Goal: Task Accomplishment & Management: Manage account settings

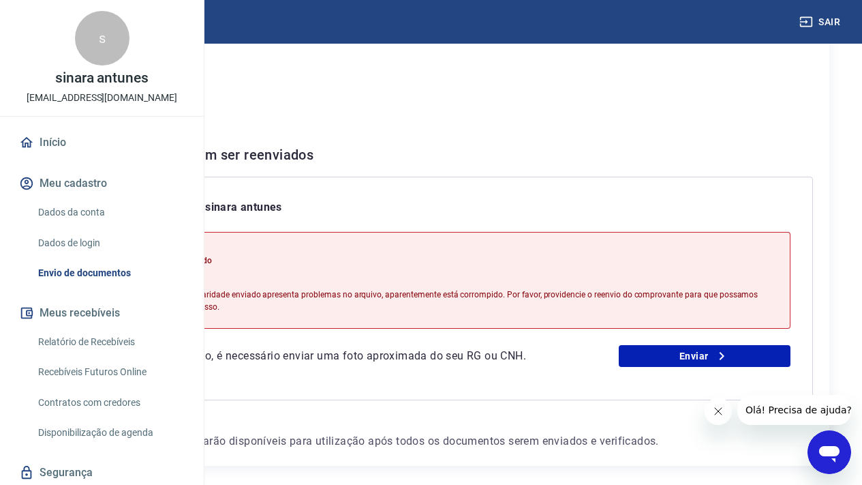
scroll to position [216, 0]
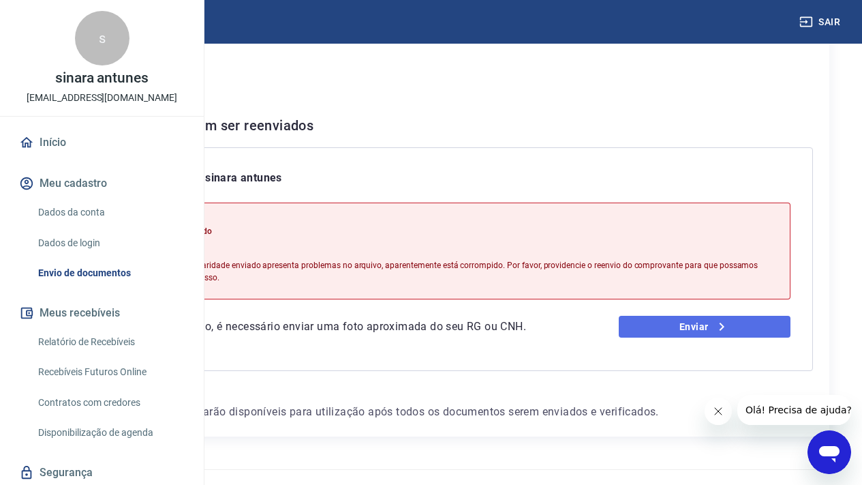
click at [714, 337] on link "Enviar" at bounding box center [705, 327] width 172 height 22
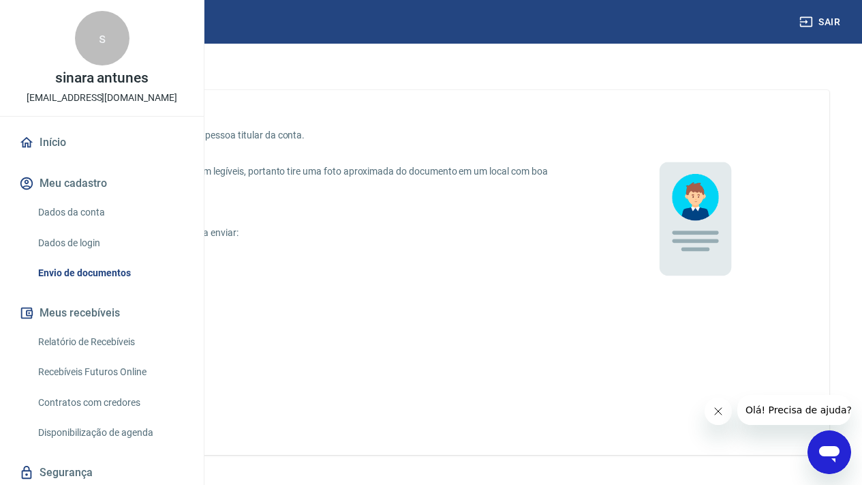
click at [134, 321] on p "CNH digital" at bounding box center [110, 323] width 47 height 14
click at [87, 321] on input "CNH digital" at bounding box center [72, 322] width 29 height 29
radio input "true"
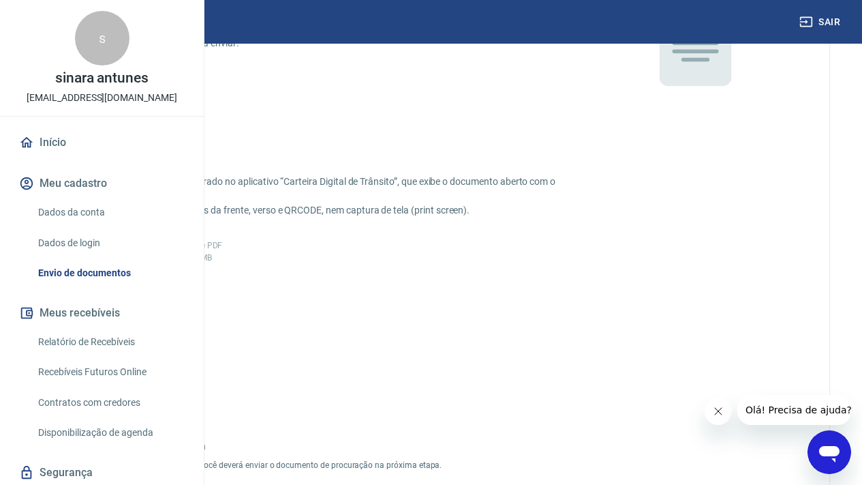
scroll to position [220, 0]
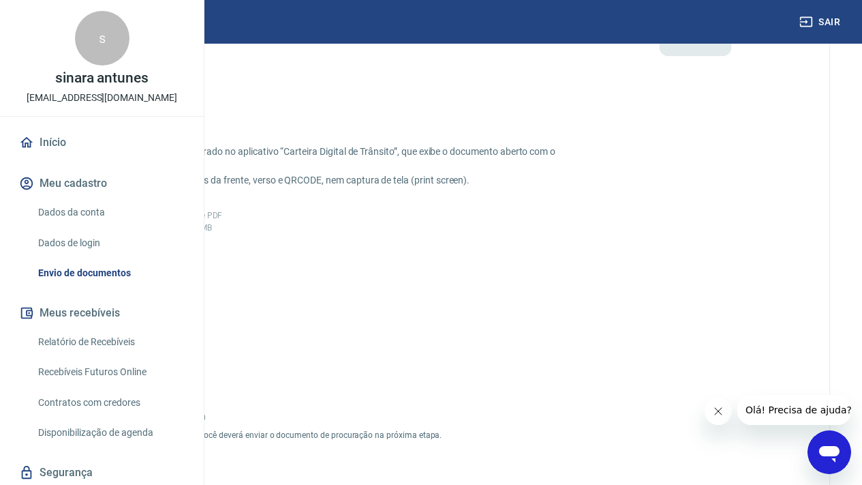
click at [168, 303] on label "Adicionar CNH Digital" at bounding box center [116, 307] width 102 height 102
click at [0, 0] on input "Adicionar CNH Digital" at bounding box center [0, 0] width 0 height 0
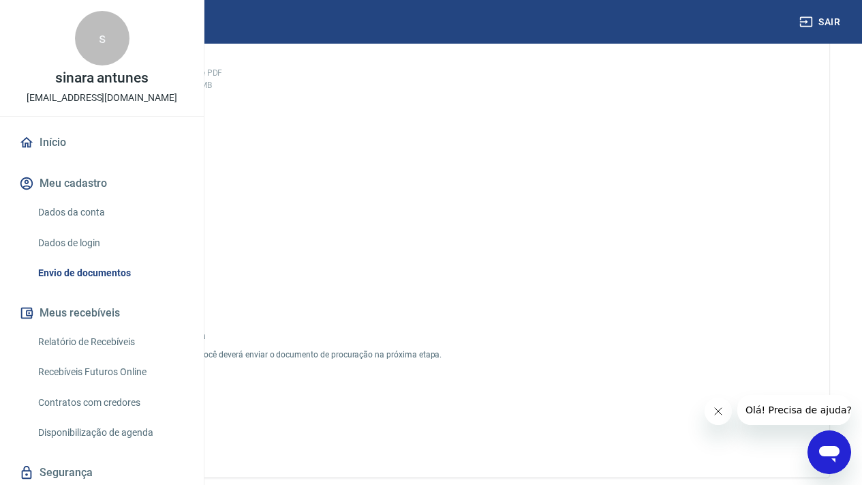
scroll to position [453, 0]
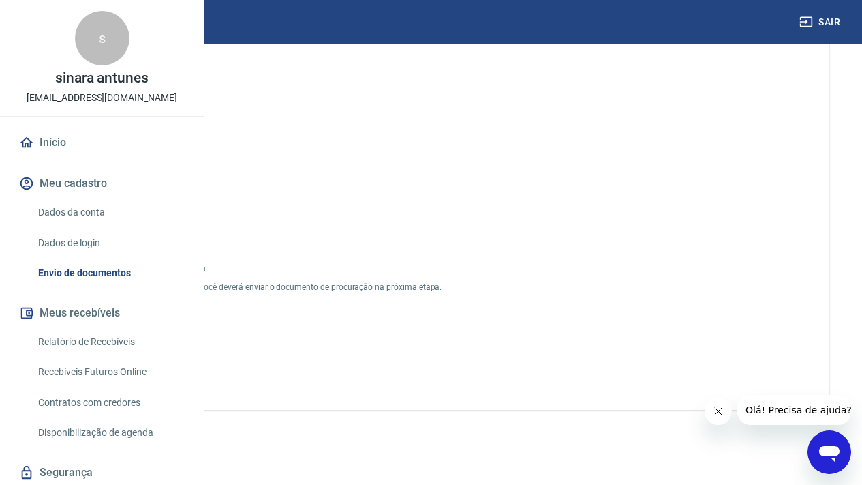
click at [168, 360] on button "Enviar" at bounding box center [116, 364] width 102 height 25
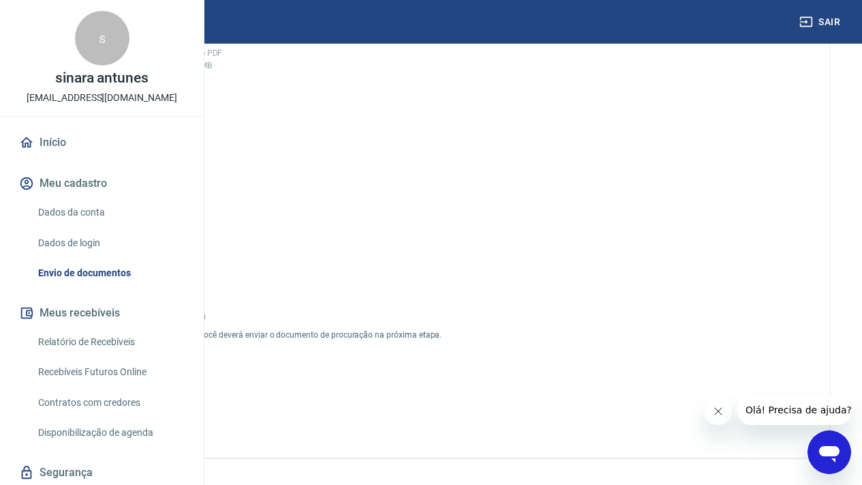
scroll to position [243, 0]
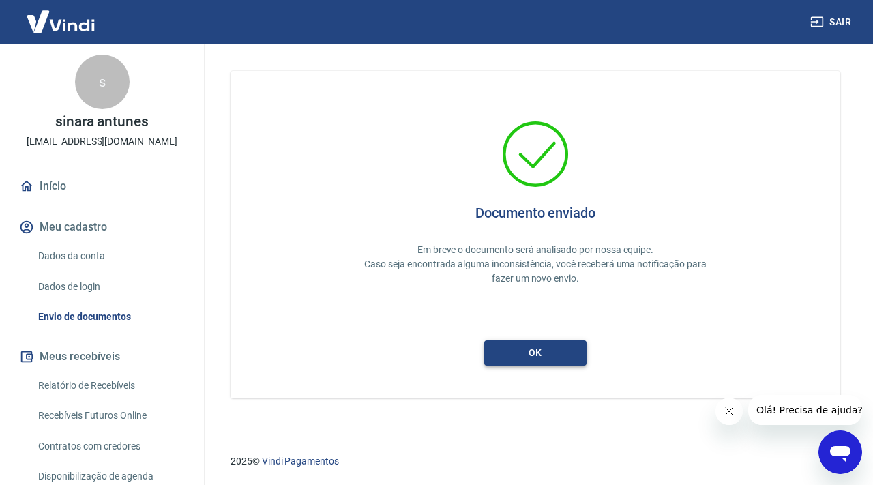
click at [557, 351] on button "ok" at bounding box center [535, 352] width 102 height 25
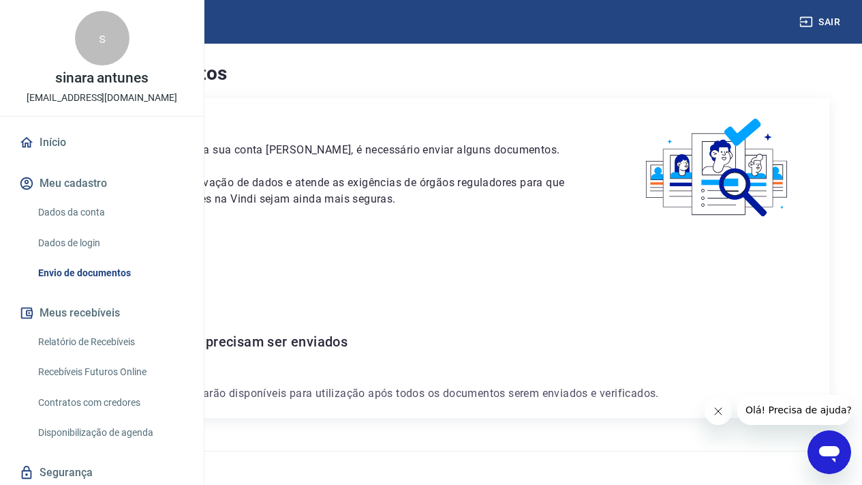
click at [111, 157] on link "Início" at bounding box center [101, 142] width 171 height 30
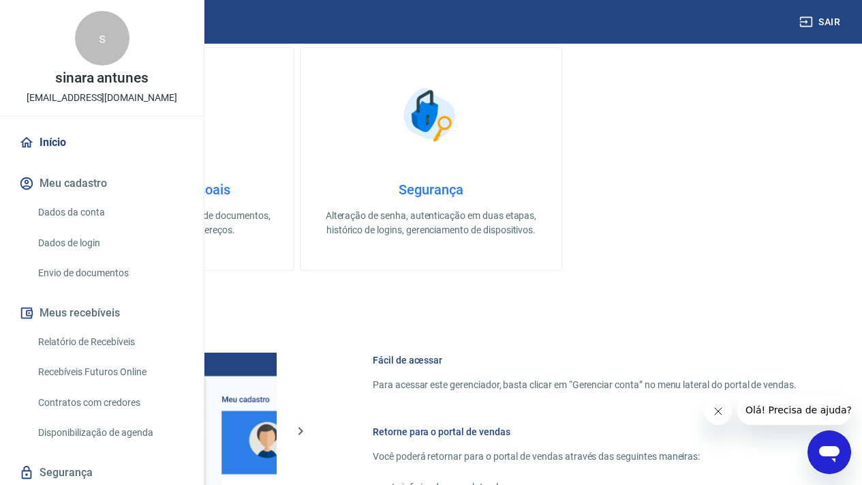
scroll to position [432, 0]
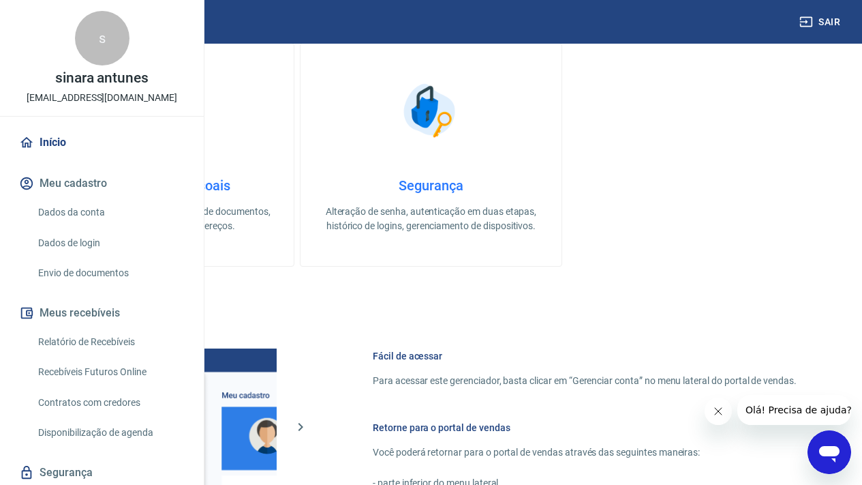
click at [121, 226] on link "Dados da conta" at bounding box center [110, 212] width 155 height 28
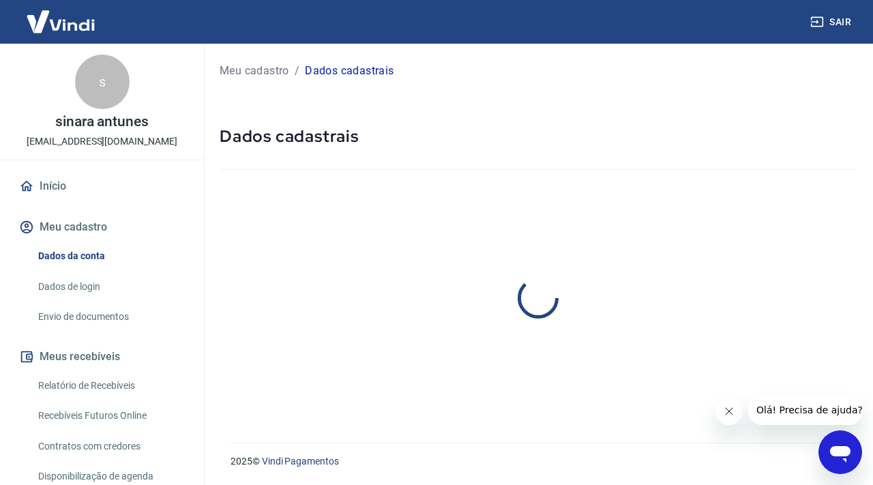
select select "SC"
select select "business"
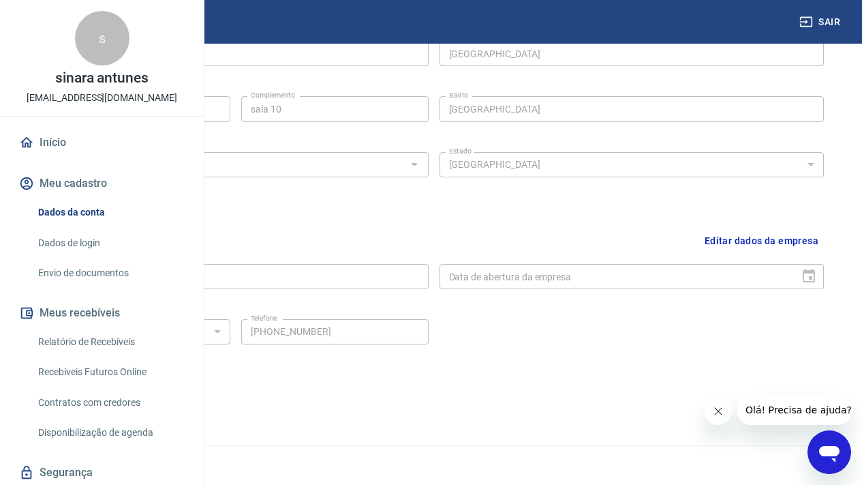
scroll to position [498, 0]
click at [127, 257] on link "Dados de login" at bounding box center [110, 243] width 155 height 28
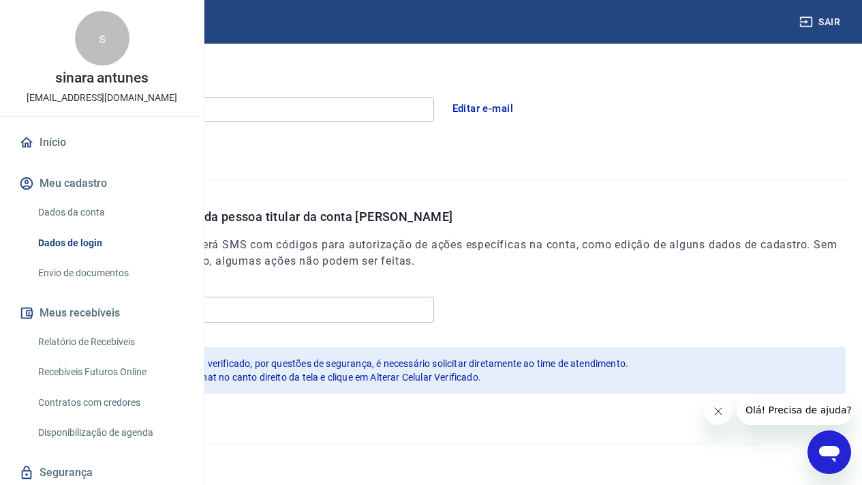
scroll to position [388, 0]
click at [138, 287] on link "Envio de documentos" at bounding box center [110, 273] width 155 height 28
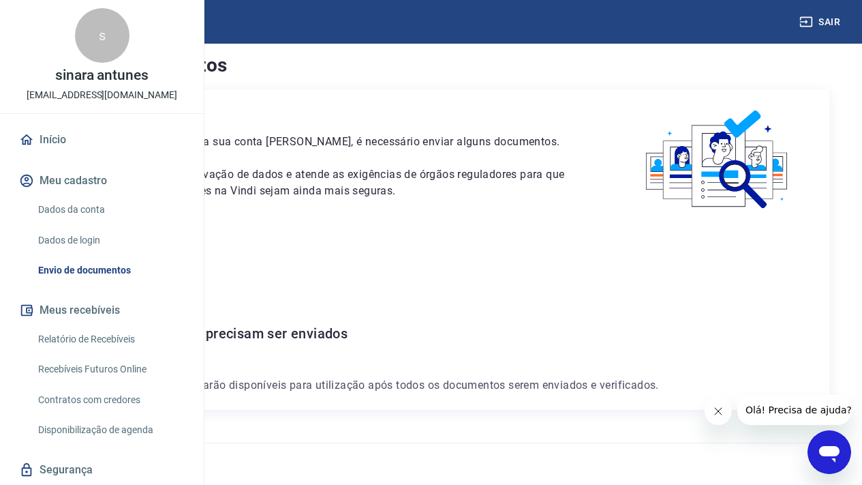
scroll to position [87, 0]
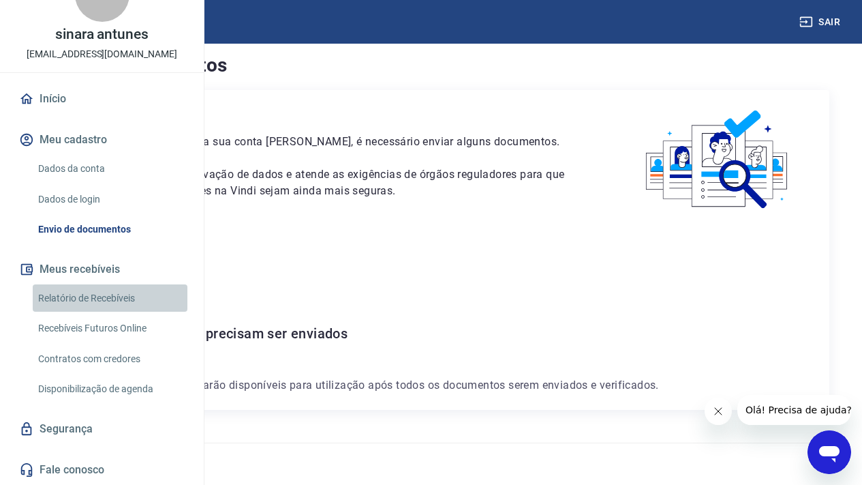
click at [145, 297] on link "Relatório de Recebíveis" at bounding box center [110, 298] width 155 height 28
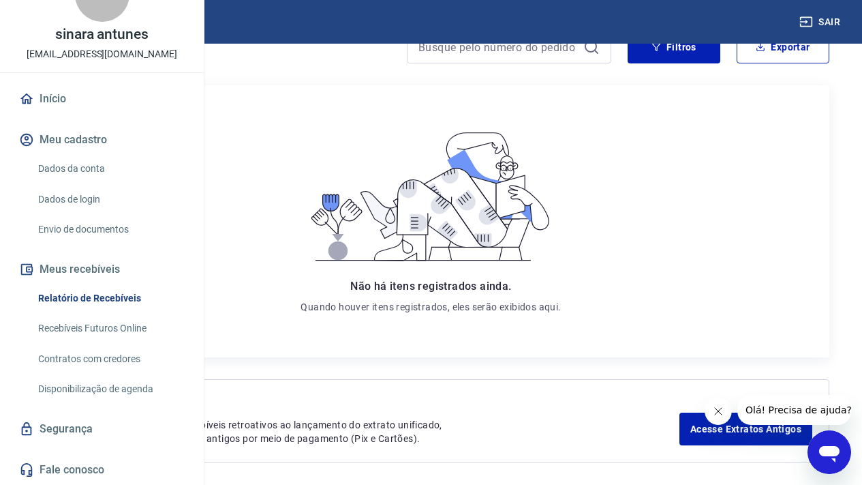
scroll to position [192, 0]
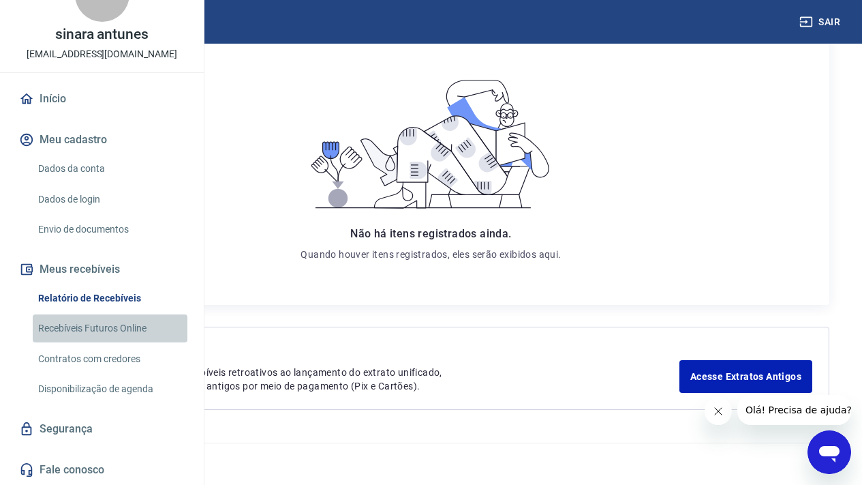
click at [134, 329] on link "Recebíveis Futuros Online" at bounding box center [110, 328] width 155 height 28
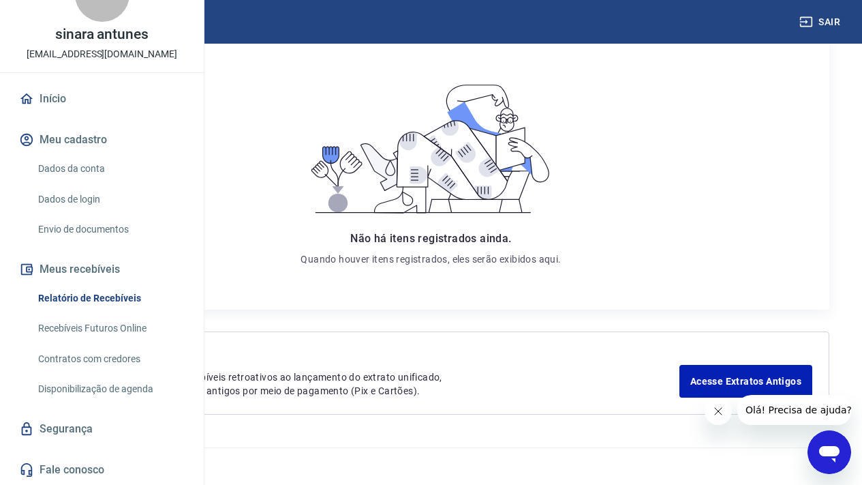
scroll to position [66, 0]
click at [147, 342] on link "Recebíveis Futuros Online" at bounding box center [110, 328] width 155 height 28
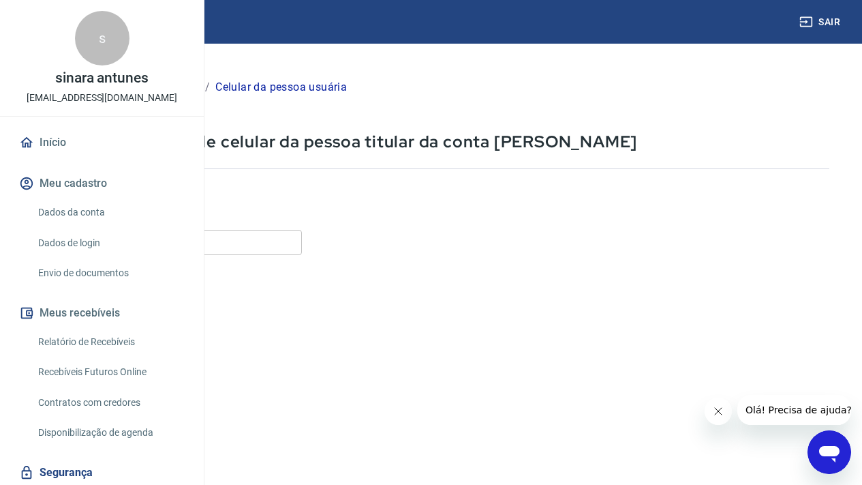
click at [302, 236] on input "Celular" at bounding box center [170, 242] width 264 height 25
type input "[PHONE_NUMBER]"
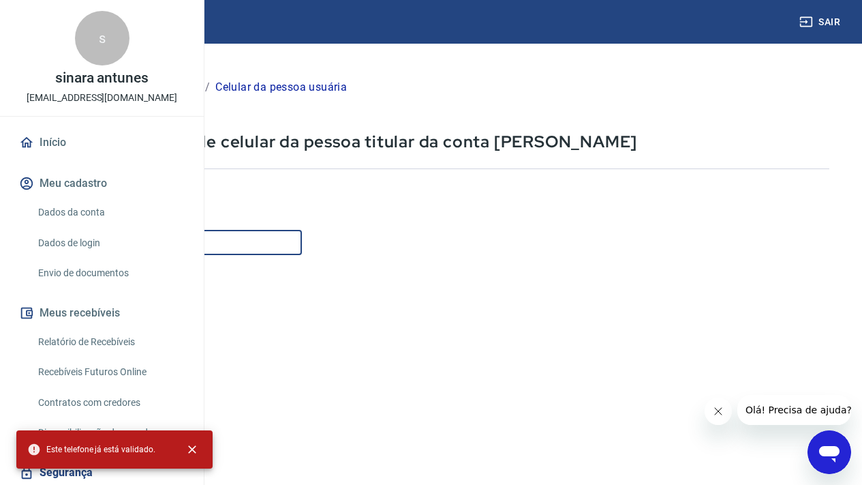
click at [394, 181] on form "Informe o número de celular com DDD Celular [PHONE_NUMBER] Celular Continuar Ca…" at bounding box center [434, 371] width 792 height 399
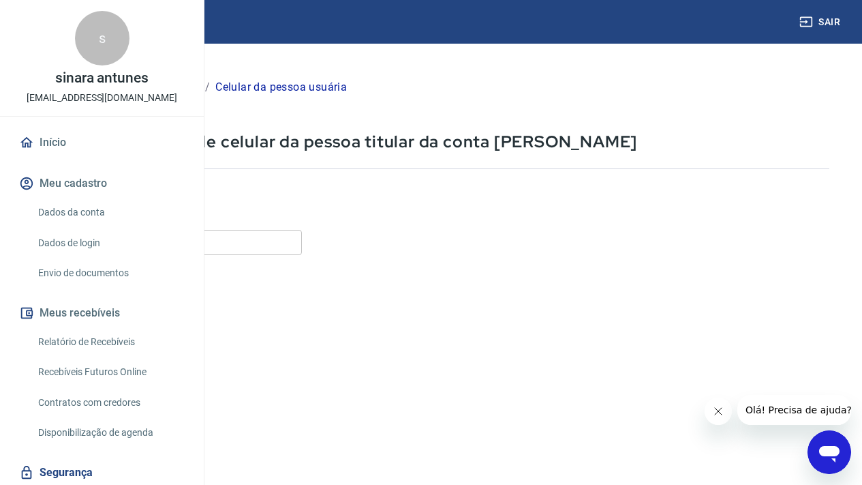
click at [104, 65] on div "s" at bounding box center [102, 38] width 55 height 55
click at [123, 226] on link "Dados da conta" at bounding box center [110, 212] width 155 height 28
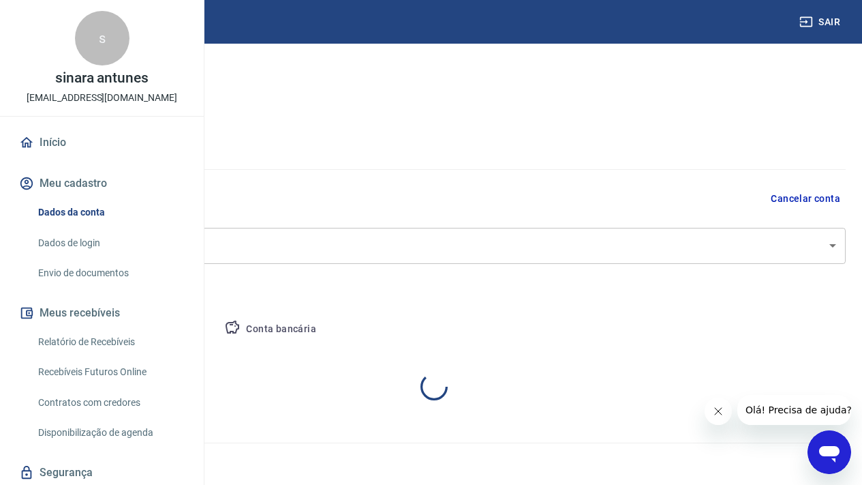
select select "SC"
select select "business"
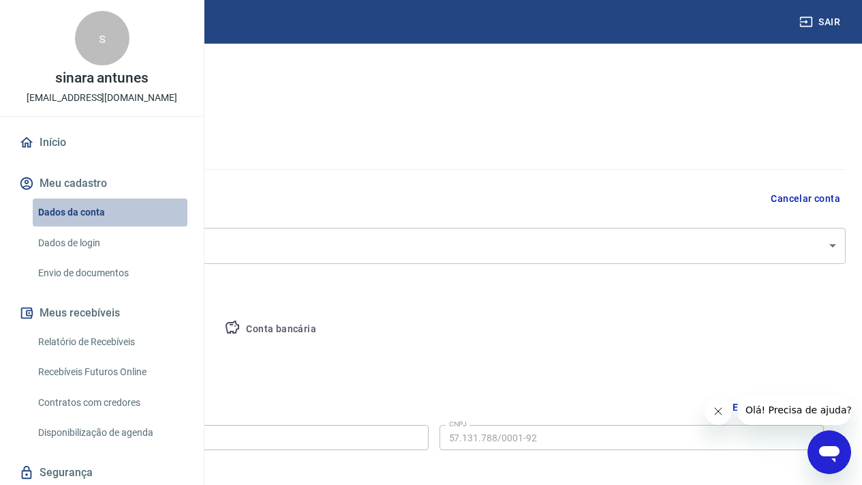
click at [132, 226] on link "Dados da conta" at bounding box center [110, 212] width 155 height 28
click at [126, 257] on link "Dados de login" at bounding box center [110, 243] width 155 height 28
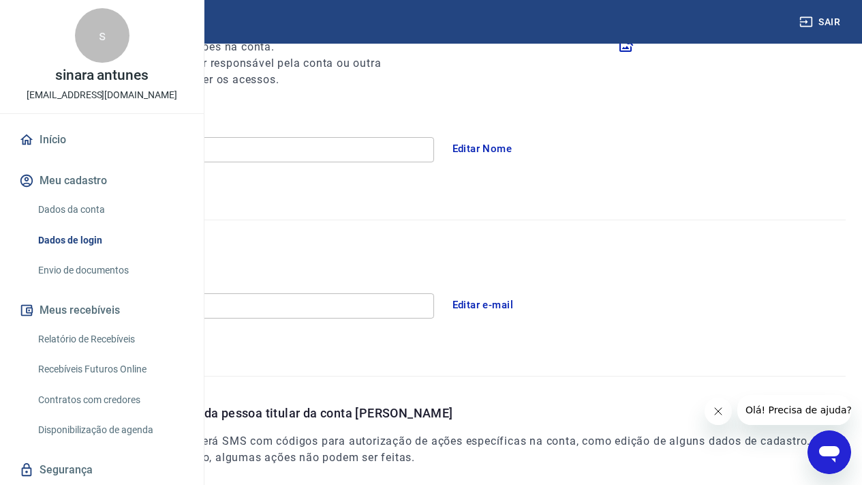
scroll to position [388, 0]
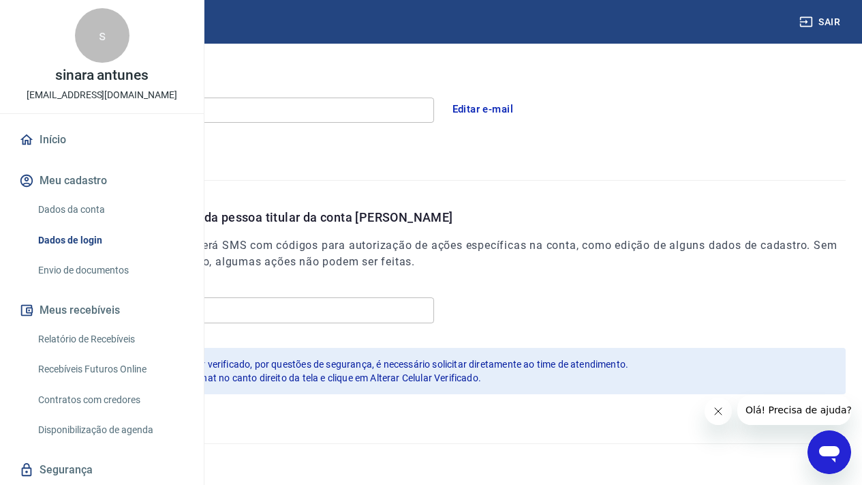
click at [145, 284] on link "Envio de documentos" at bounding box center [110, 270] width 155 height 28
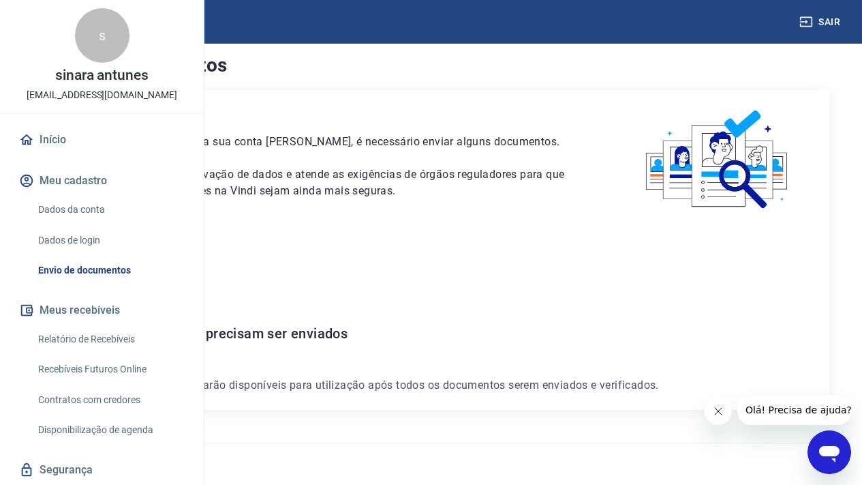
scroll to position [43, 0]
